Goal: Transaction & Acquisition: Purchase product/service

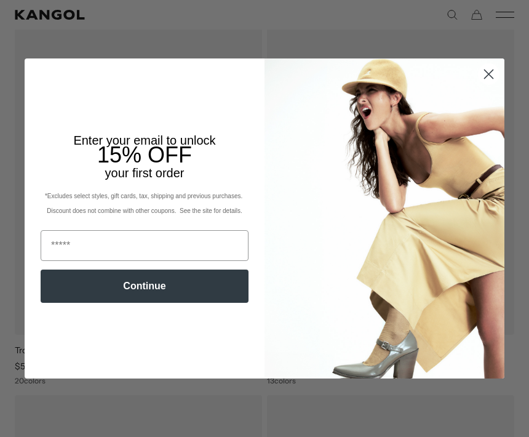
click at [490, 84] on circle "Close dialog" at bounding box center [488, 74] width 20 height 20
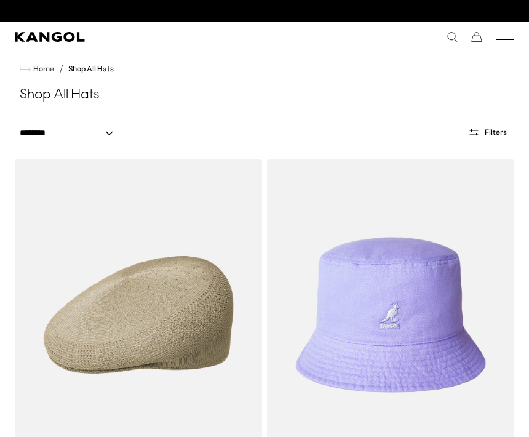
scroll to position [0, 253]
click at [502, 38] on icon "Mobile Menu" at bounding box center [505, 36] width 18 height 11
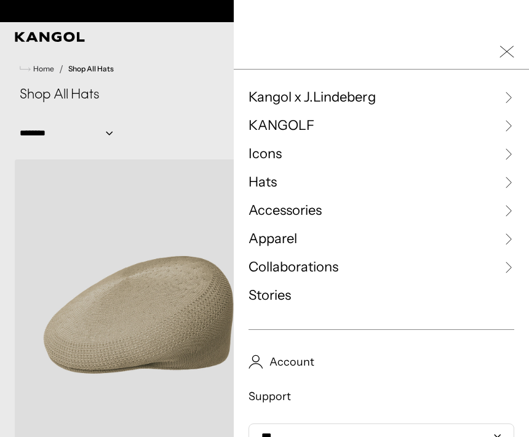
scroll to position [0, 0]
click at [492, 183] on link "Hats" at bounding box center [381, 182] width 266 height 18
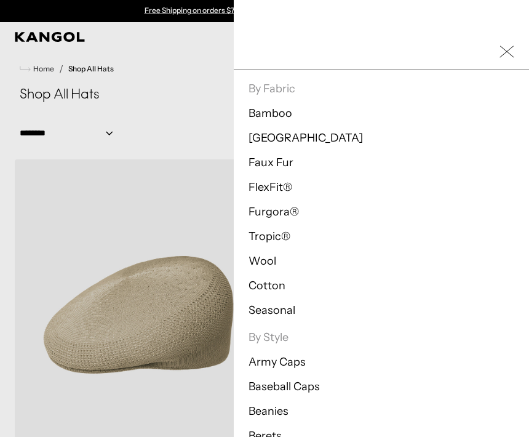
scroll to position [188, 0]
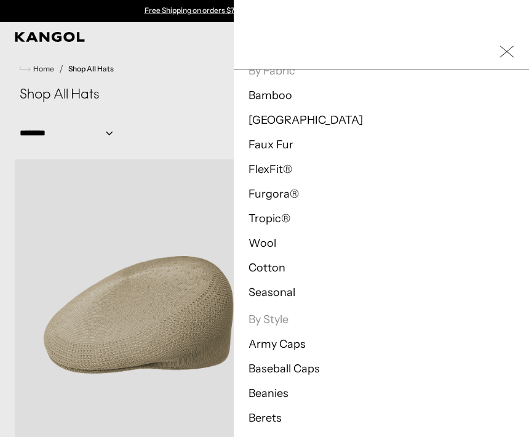
click at [295, 267] on li "Cotton" at bounding box center [381, 267] width 266 height 15
click at [272, 271] on link "Cotton" at bounding box center [266, 268] width 37 height 14
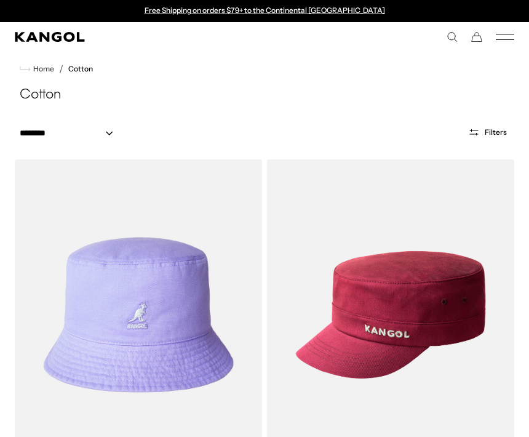
click at [510, 33] on icon "Mobile Menu" at bounding box center [505, 36] width 18 height 11
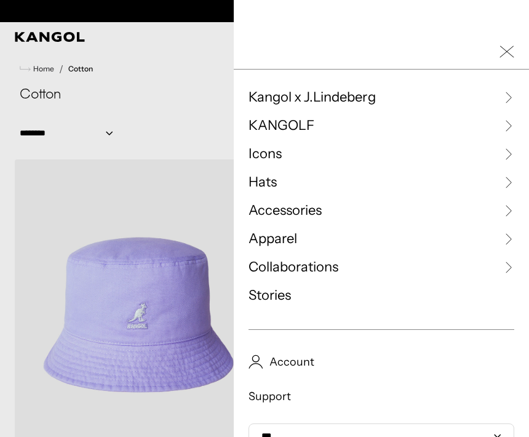
scroll to position [0, 253]
click at [378, 207] on link "Accessories" at bounding box center [381, 210] width 266 height 18
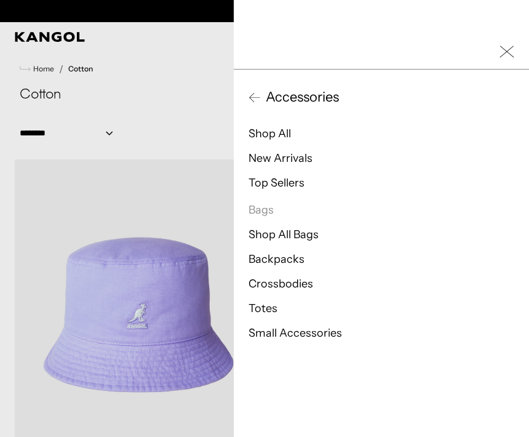
scroll to position [0, 0]
click at [507, 45] on icon "Close Mobile Nav" at bounding box center [506, 51] width 15 height 15
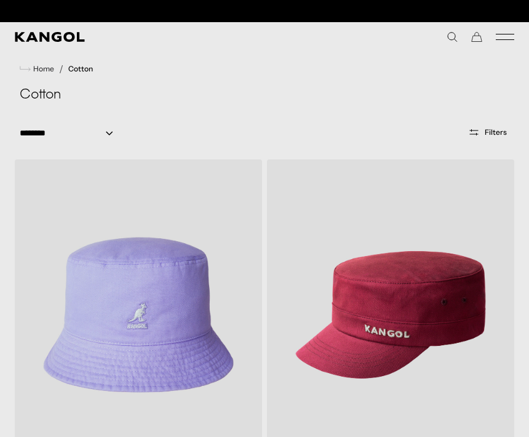
scroll to position [0, 253]
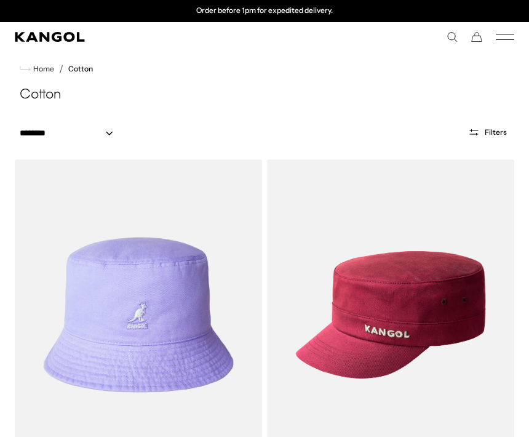
click at [502, 24] on comp-header "Kangol x J.Lindeberg Kangol x J.Lindeberg Men's Shop All Headwear Tops Outerwea…" at bounding box center [264, 37] width 529 height 30
click at [496, 37] on icon "Mobile Menu" at bounding box center [505, 36] width 18 height 11
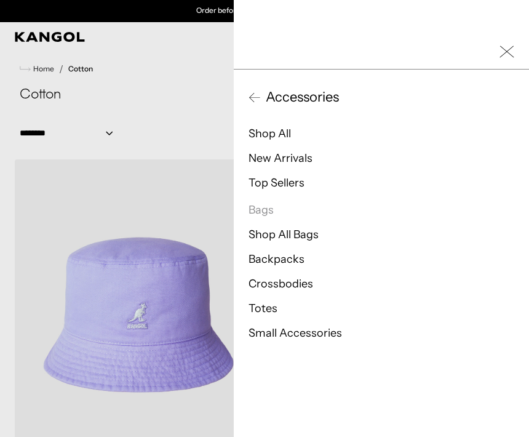
click at [298, 137] on li "Shop All" at bounding box center [381, 133] width 266 height 15
click at [283, 132] on link "Shop All" at bounding box center [269, 134] width 42 height 14
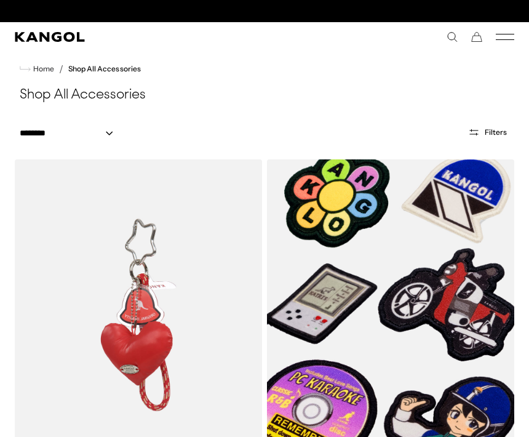
click at [498, 41] on icon "Mobile Menu" at bounding box center [505, 36] width 18 height 11
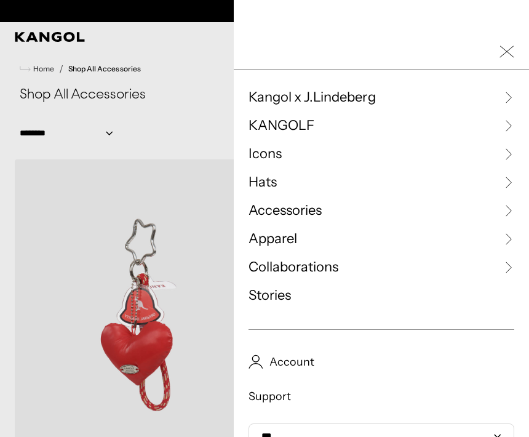
scroll to position [0, 253]
click at [507, 184] on icon at bounding box center [508, 182] width 12 height 12
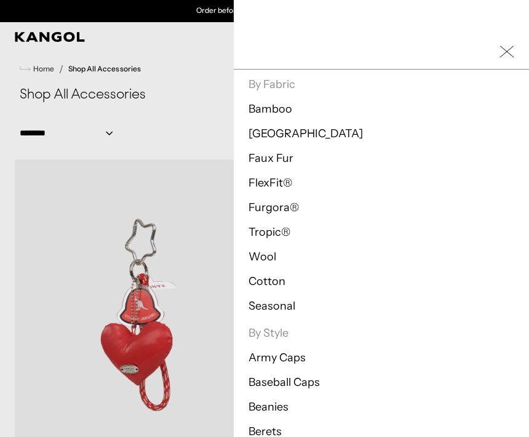
scroll to position [178, 0]
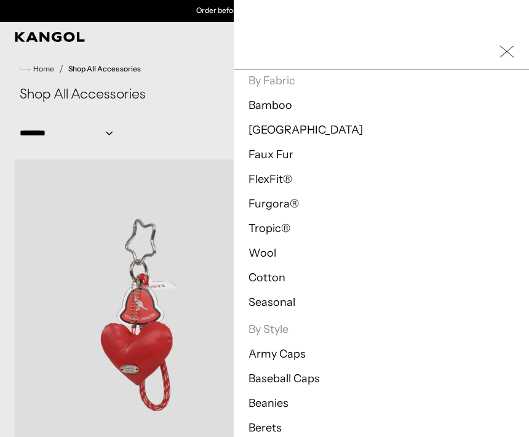
click at [272, 258] on link "Wool" at bounding box center [262, 253] width 28 height 14
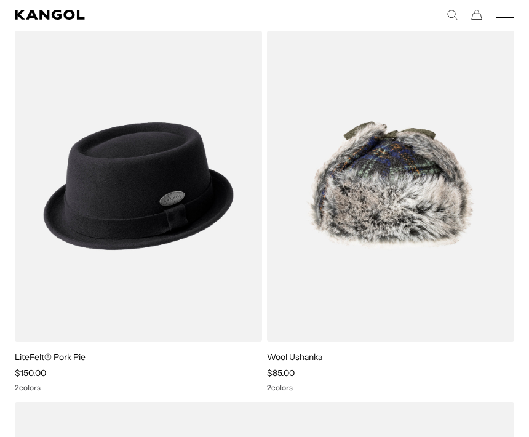
click at [0, 0] on img at bounding box center [0, 0] width 0 height 0
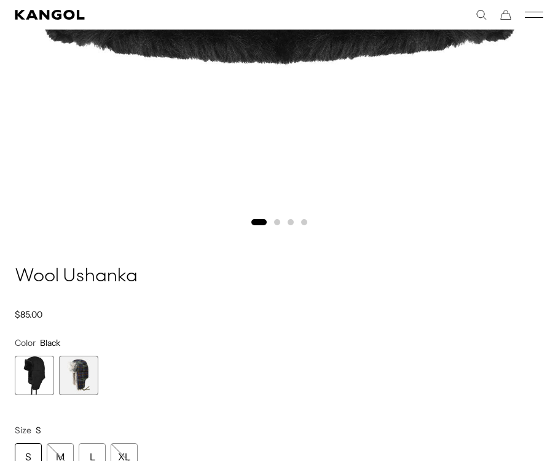
scroll to position [0, 253]
click at [80, 372] on span "2 of 2" at bounding box center [78, 374] width 39 height 39
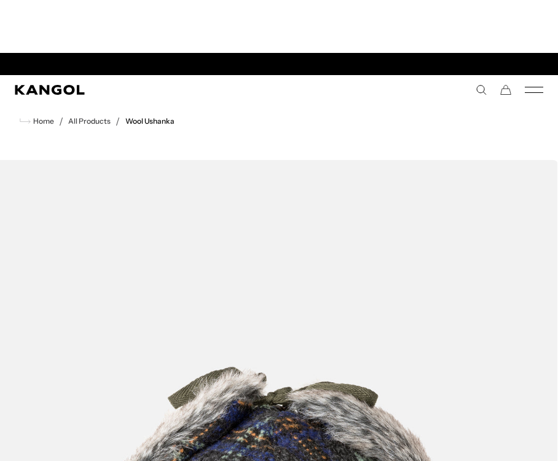
scroll to position [0, 253]
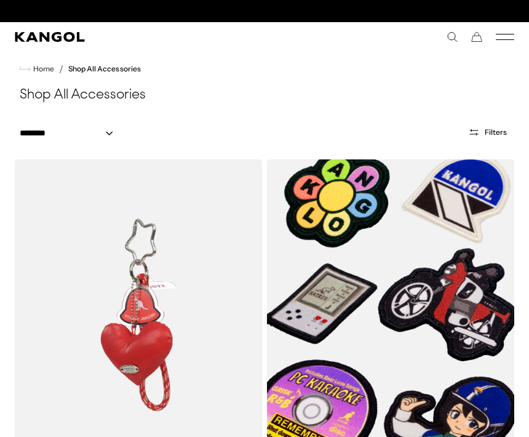
scroll to position [0, 253]
